Goal: Information Seeking & Learning: Learn about a topic

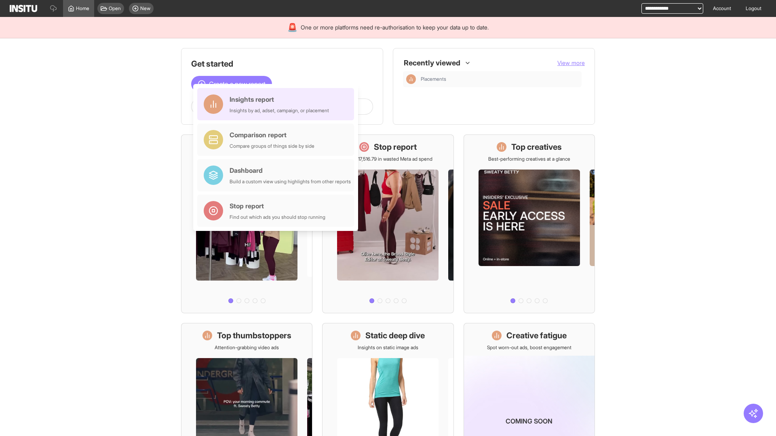
click at [278, 104] on div "Insights report Insights by ad, adset, campaign, or placement" at bounding box center [279, 104] width 99 height 19
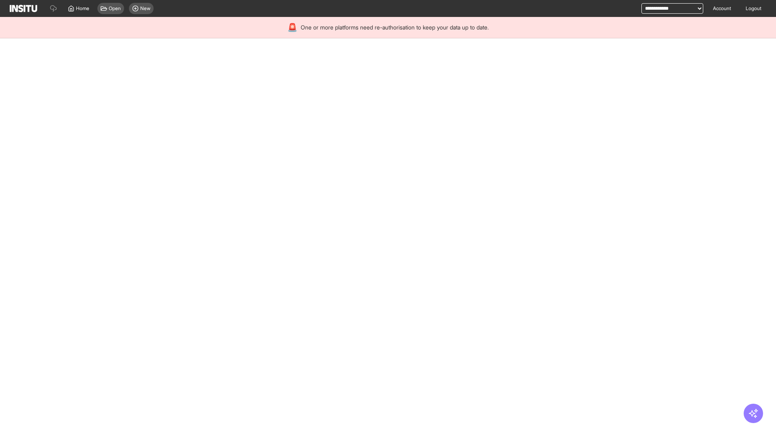
select select "**"
